Goal: Complete application form

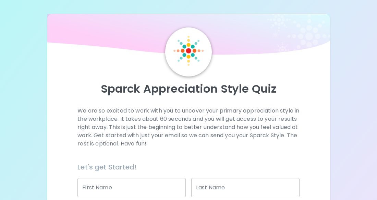
click at [96, 191] on input "First Name" at bounding box center [131, 187] width 108 height 19
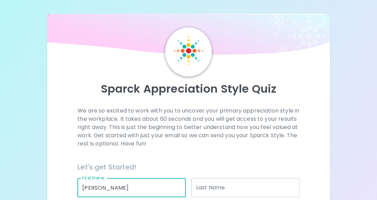
type input "[PERSON_NAME]"
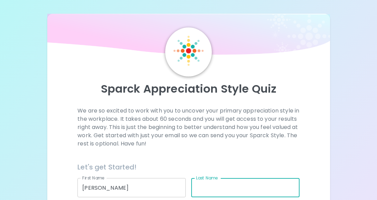
click at [196, 188] on input "Last Name" at bounding box center [245, 187] width 108 height 19
type input "[PERSON_NAME]"
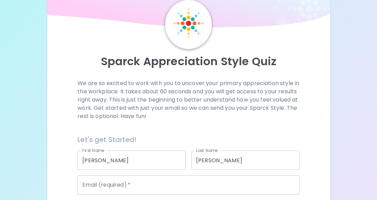
scroll to position [41, 0]
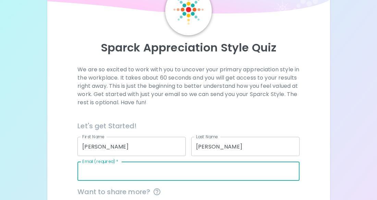
click at [88, 168] on input "Email (required)   *" at bounding box center [188, 170] width 222 height 19
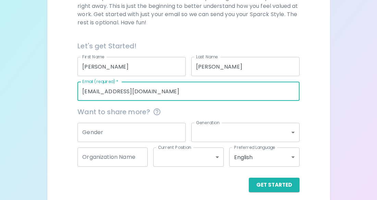
scroll to position [127, 0]
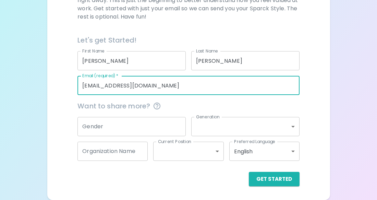
type input "[EMAIL_ADDRESS][DOMAIN_NAME]"
click at [103, 133] on input "Gender" at bounding box center [131, 126] width 108 height 19
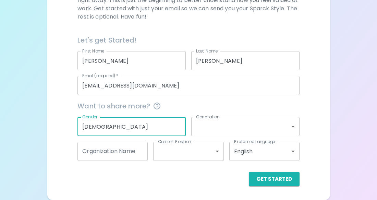
type input "[DEMOGRAPHIC_DATA]"
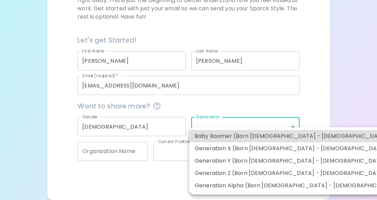
click at [200, 129] on body "Sparck Appreciation Style Quiz We are so excited to work with you to uncover yo…" at bounding box center [188, 36] width 377 height 326
click at [203, 149] on li "Generation X (Born [DEMOGRAPHIC_DATA] - [DEMOGRAPHIC_DATA])" at bounding box center [298, 148] width 218 height 12
type input "generation_x"
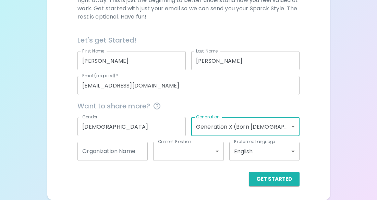
click at [169, 151] on body "Sparck Appreciation Style Quiz We are so excited to work with you to uncover yo…" at bounding box center [188, 36] width 377 height 326
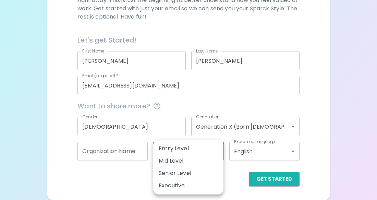
click at [132, 171] on div at bounding box center [188, 100] width 377 height 200
click at [190, 146] on body "Sparck Appreciation Style Quiz We are so excited to work with you to uncover yo…" at bounding box center [188, 36] width 377 height 326
click at [192, 149] on li "Entry Level" at bounding box center [188, 148] width 70 height 12
type input "entry_level"
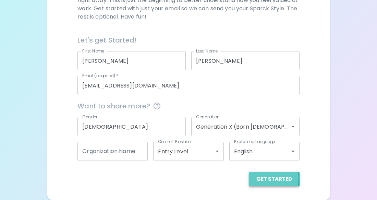
click at [260, 178] on button "Get Started" at bounding box center [274, 179] width 51 height 14
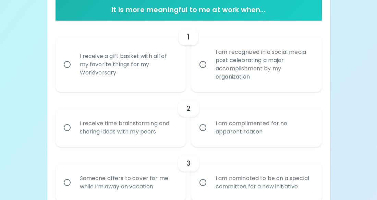
scroll to position [150, 0]
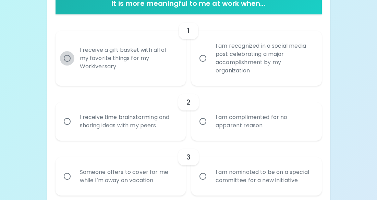
click at [66, 58] on input "I receive a gift basket with all of my favorite things for my Workiversary" at bounding box center [67, 58] width 14 height 14
radio input "true"
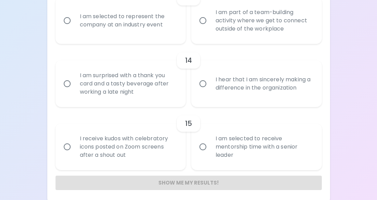
scroll to position [927, 0]
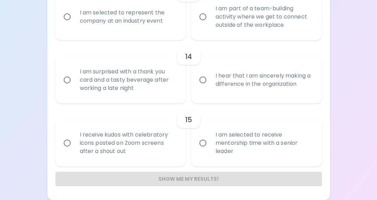
click at [158, 177] on div "Show me my results!" at bounding box center [188, 179] width 266 height 14
click at [155, 178] on div "Show me my results!" at bounding box center [188, 179] width 266 height 14
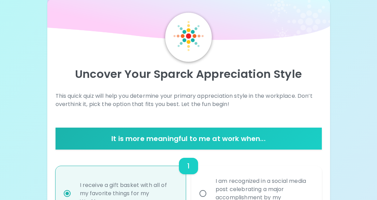
scroll to position [7, 0]
